Goal: Information Seeking & Learning: Learn about a topic

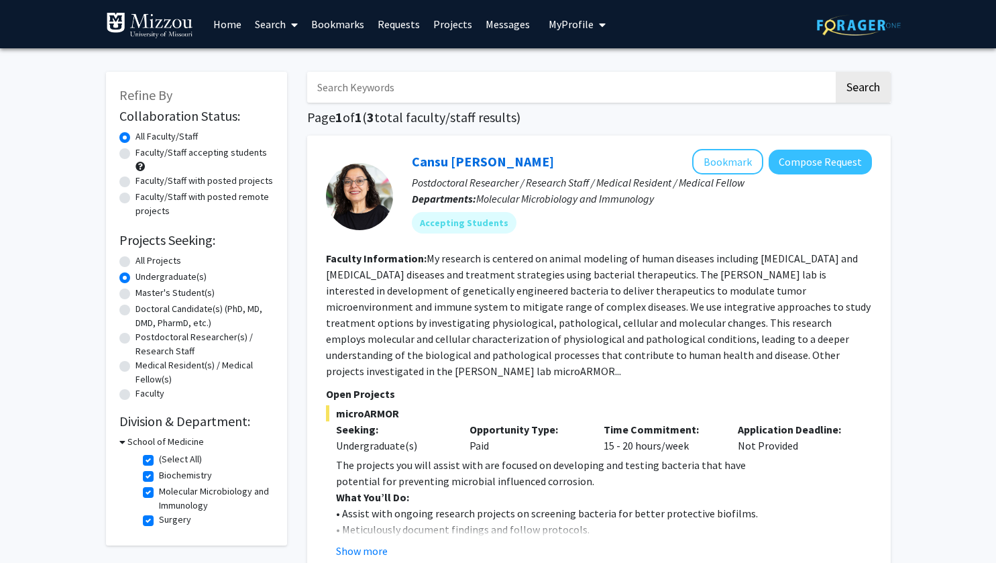
scroll to position [40, 0]
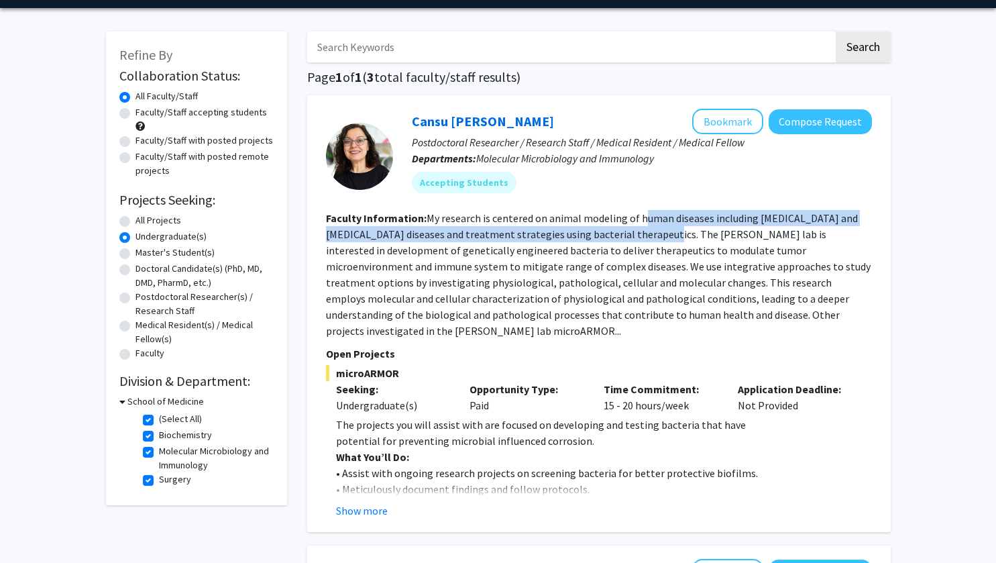
drag, startPoint x: 638, startPoint y: 215, endPoint x: 695, endPoint y: 231, distance: 59.4
click at [695, 231] on fg-read-more "My research is centered on animal modeling of human diseases including cancer a…" at bounding box center [598, 274] width 545 height 126
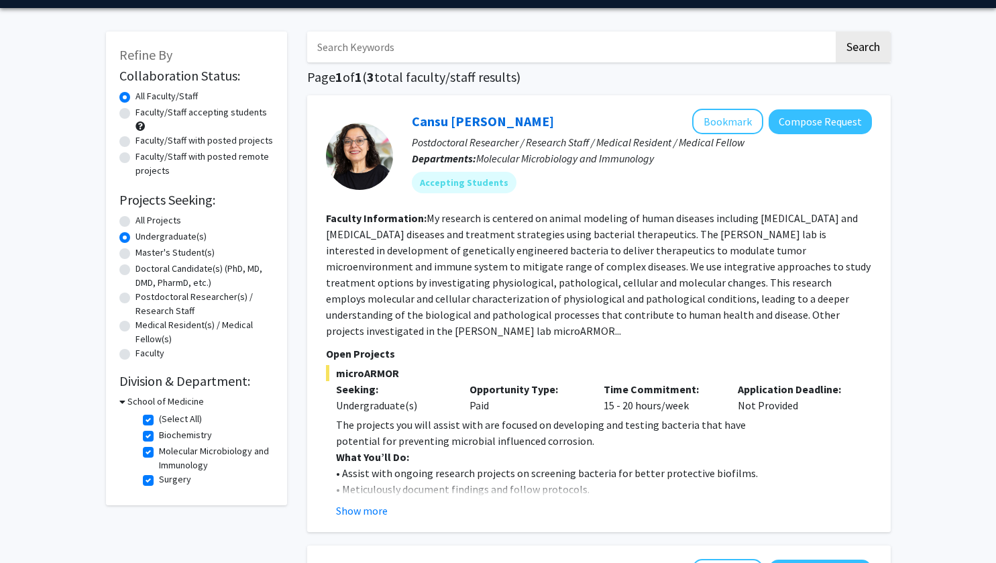
click at [731, 269] on fg-read-more "My research is centered on animal modeling of human diseases including cancer a…" at bounding box center [598, 274] width 545 height 126
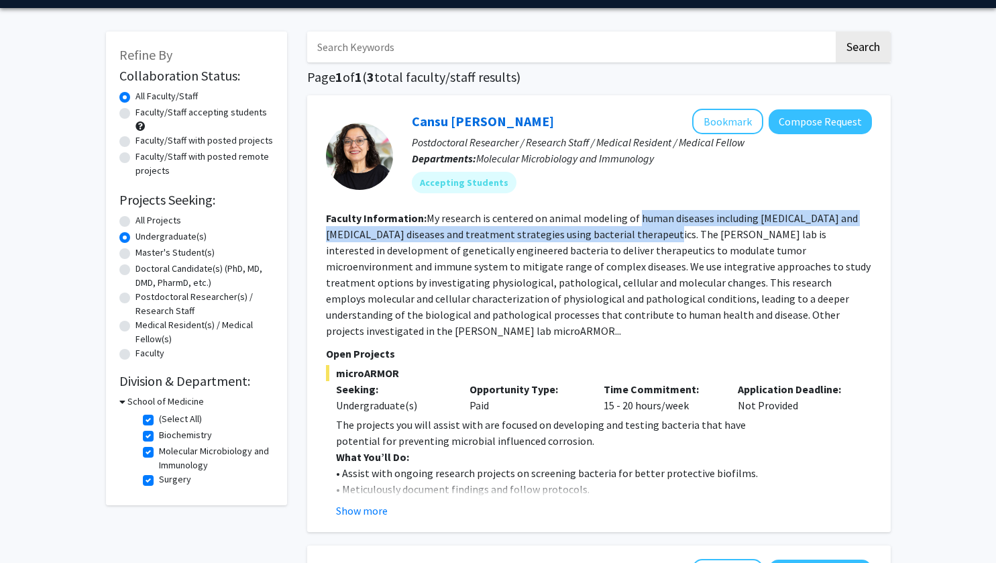
drag, startPoint x: 633, startPoint y: 220, endPoint x: 692, endPoint y: 237, distance: 62.2
click at [692, 237] on fg-read-more "My research is centered on animal modeling of human diseases including cancer a…" at bounding box center [598, 274] width 545 height 126
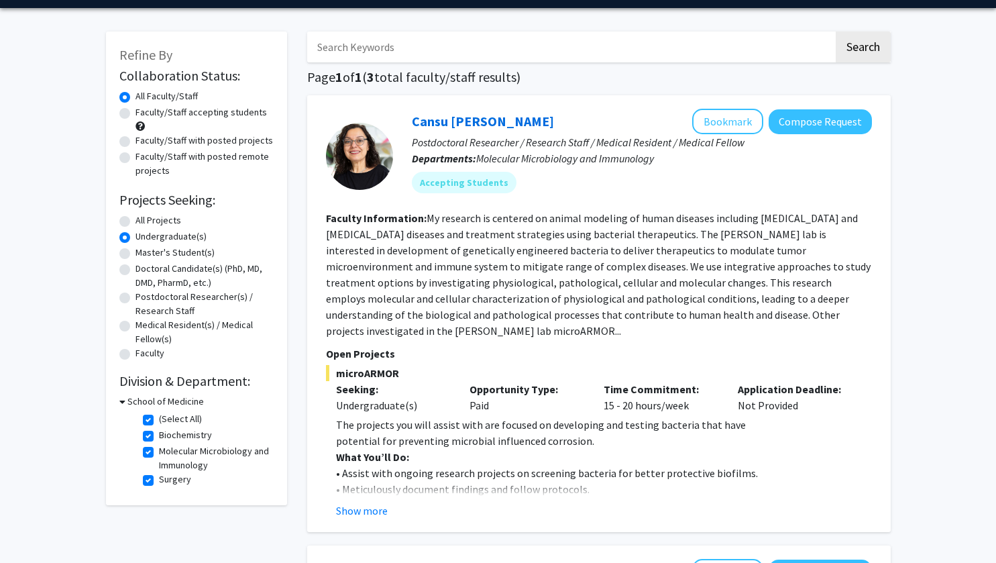
drag, startPoint x: 463, startPoint y: 227, endPoint x: 529, endPoint y: 197, distance: 72.3
click at [529, 197] on div "Cansu Agca Bookmark Compose Request Postdoctoral Researcher / Research Staff / …" at bounding box center [632, 156] width 479 height 95
drag, startPoint x: 616, startPoint y: 235, endPoint x: 714, endPoint y: 233, distance: 97.3
click at [714, 233] on fg-read-more "My research is centered on animal modeling of human diseases including cancer a…" at bounding box center [598, 274] width 545 height 126
click at [665, 239] on fg-read-more "My research is centered on animal modeling of human diseases including cancer a…" at bounding box center [598, 274] width 545 height 126
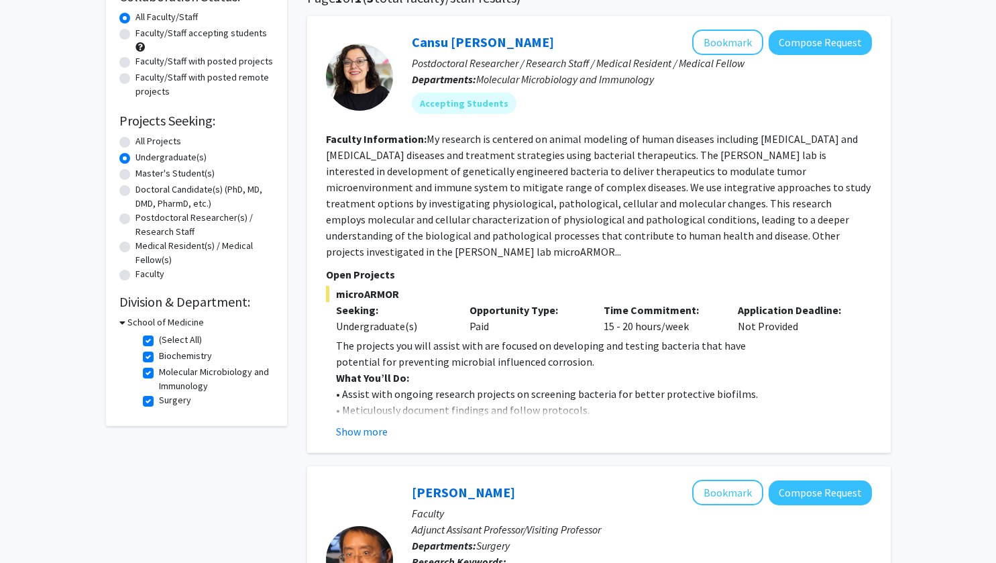
scroll to position [120, 0]
drag, startPoint x: 592, startPoint y: 154, endPoint x: 695, endPoint y: 157, distance: 103.3
click at [695, 157] on fg-read-more "My research is centered on animal modeling of human diseases including cancer a…" at bounding box center [598, 194] width 545 height 126
click at [643, 151] on fg-read-more "My research is centered on animal modeling of human diseases including cancer a…" at bounding box center [598, 194] width 545 height 126
